Goal: Check status

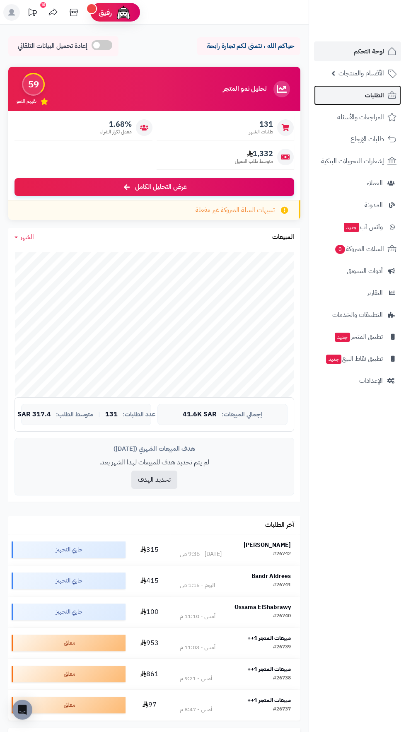
click at [376, 99] on span "الطلبات" at bounding box center [374, 95] width 19 height 12
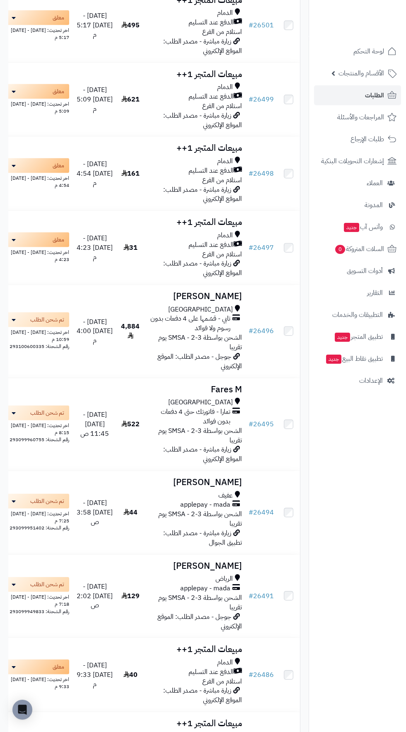
scroll to position [16012, 0]
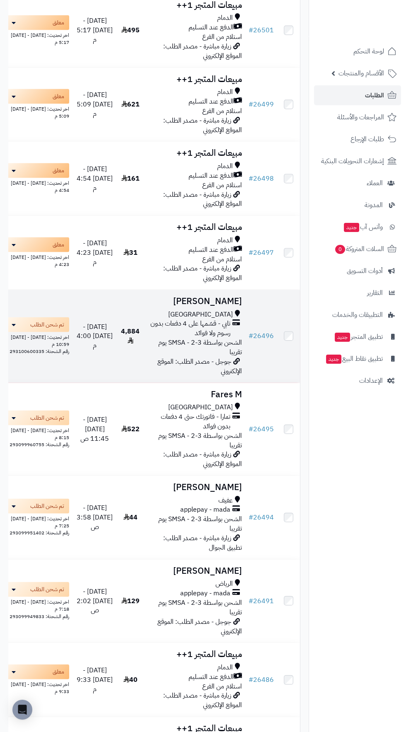
click at [222, 306] on h3 "[PERSON_NAME]" at bounding box center [194, 302] width 94 height 10
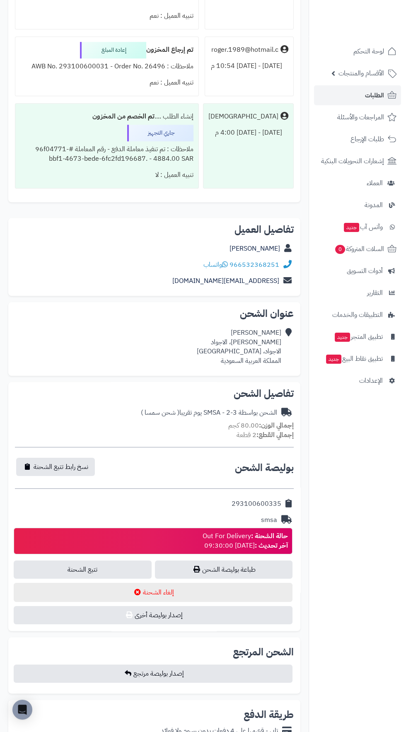
scroll to position [1027, 0]
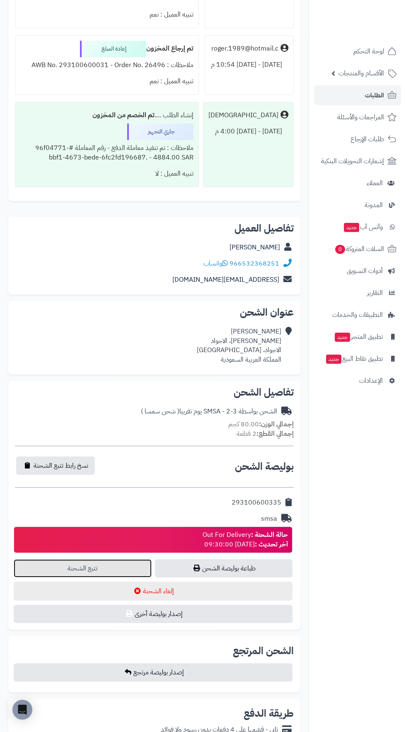
click at [119, 575] on link "تتبع الشحنة" at bounding box center [83, 568] width 138 height 18
